Goal: Obtain resource: Download file/media

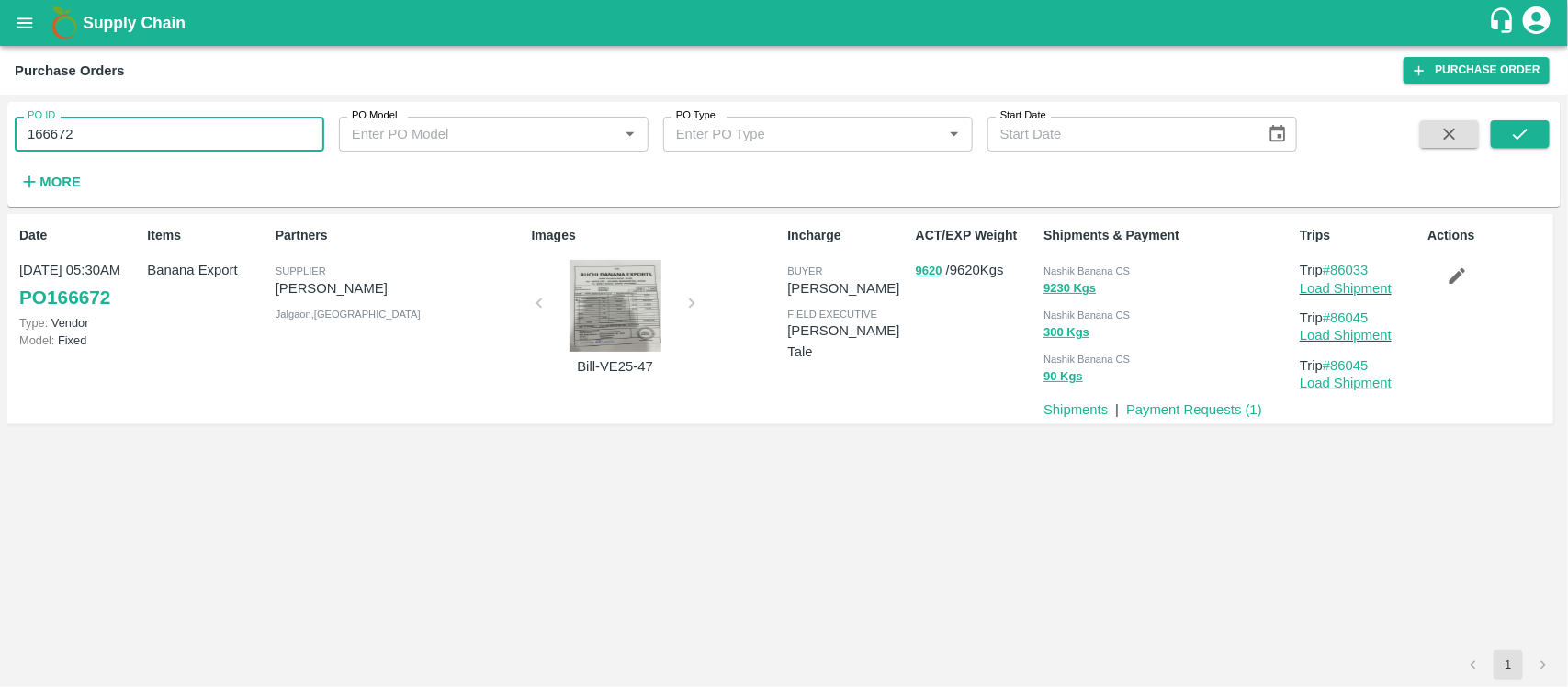
click at [150, 126] on input "166672" at bounding box center [169, 134] width 310 height 35
paste input "text"
type input "146481"
click at [1544, 120] on button "submit" at bounding box center [1521, 134] width 59 height 27
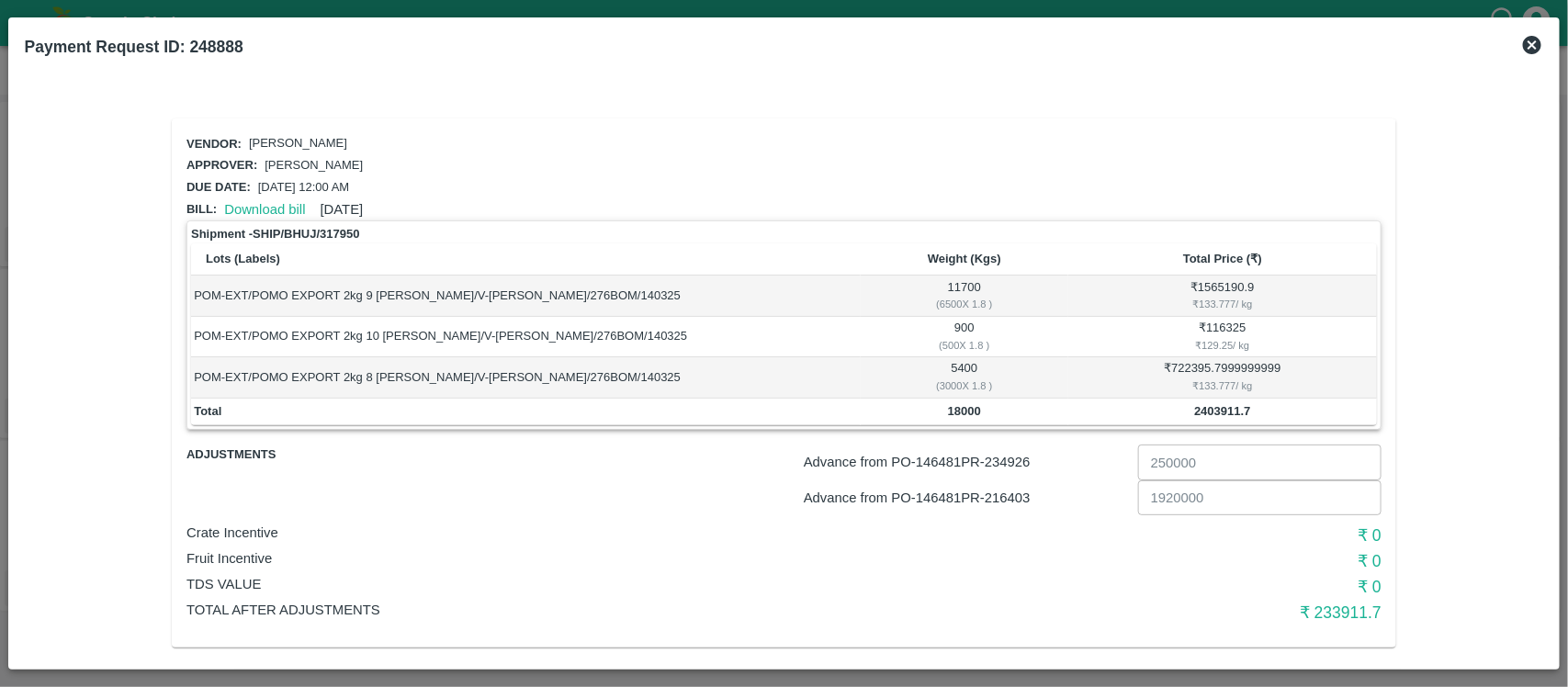
scroll to position [12, 0]
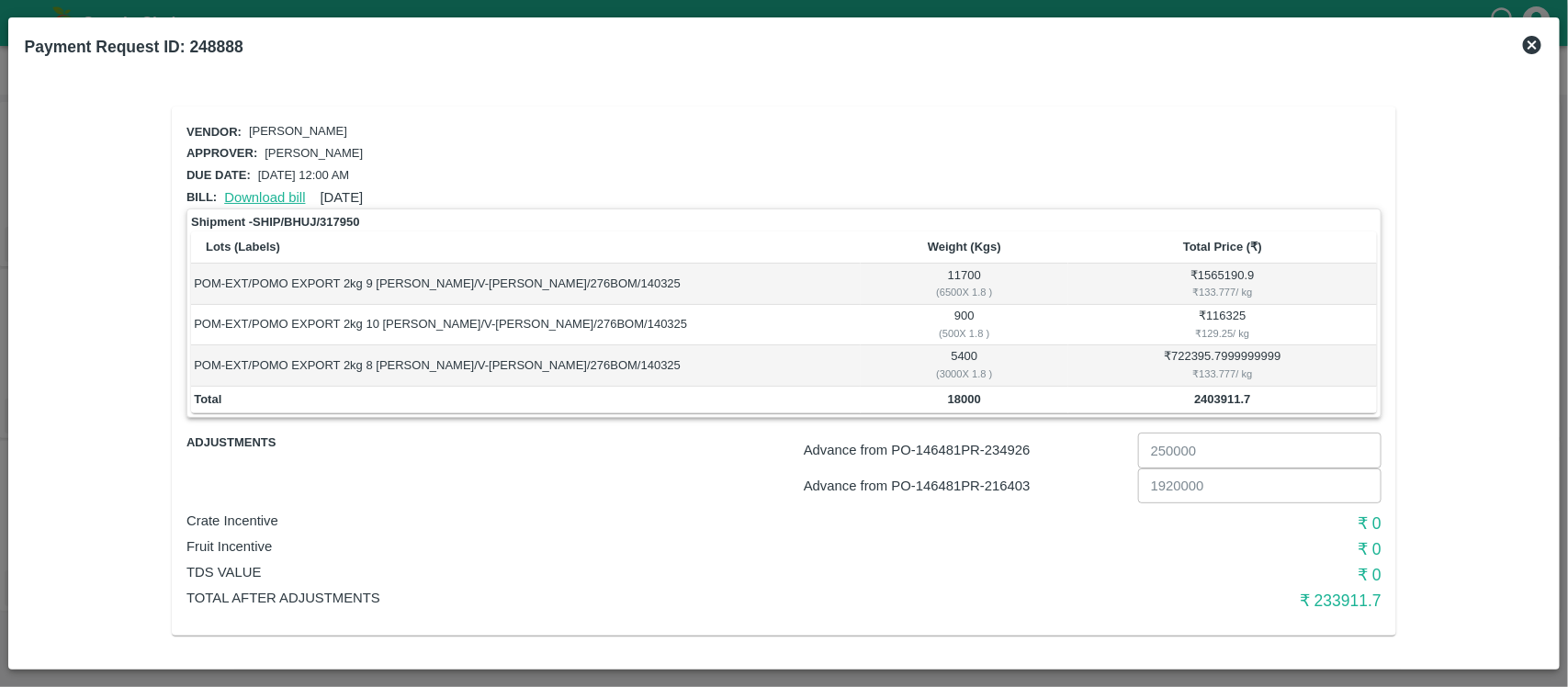
click at [238, 195] on link "Download bill" at bounding box center [264, 197] width 81 height 15
click at [1018, 484] on p "Advance from PO- 146481 PR- 216403" at bounding box center [967, 486] width 327 height 21
copy p "216403"
click at [1008, 447] on p "Advance from PO- 146481 PR- 234926" at bounding box center [967, 450] width 327 height 21
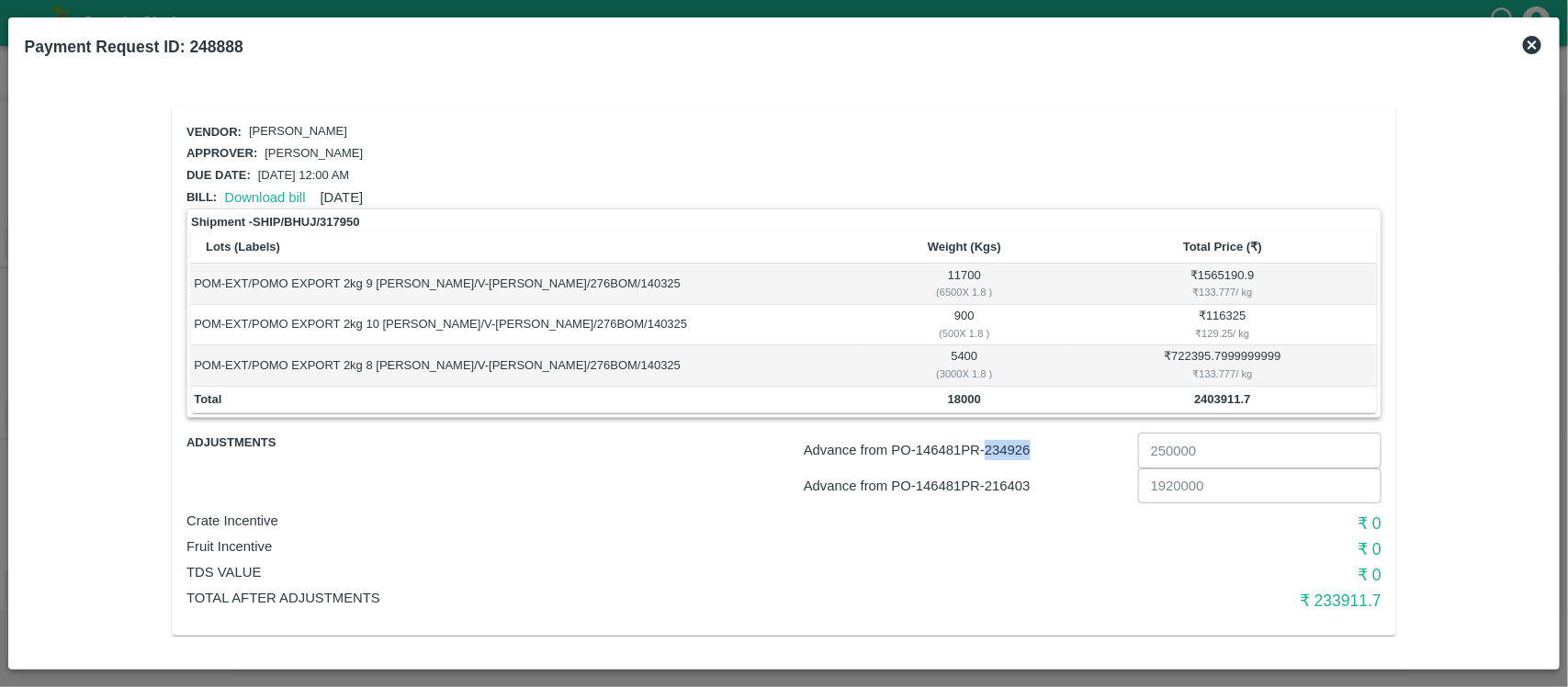
click at [1008, 447] on p "Advance from PO- 146481 PR- 234926" at bounding box center [967, 450] width 327 height 21
copy p "234926"
